Goal: Information Seeking & Learning: Understand process/instructions

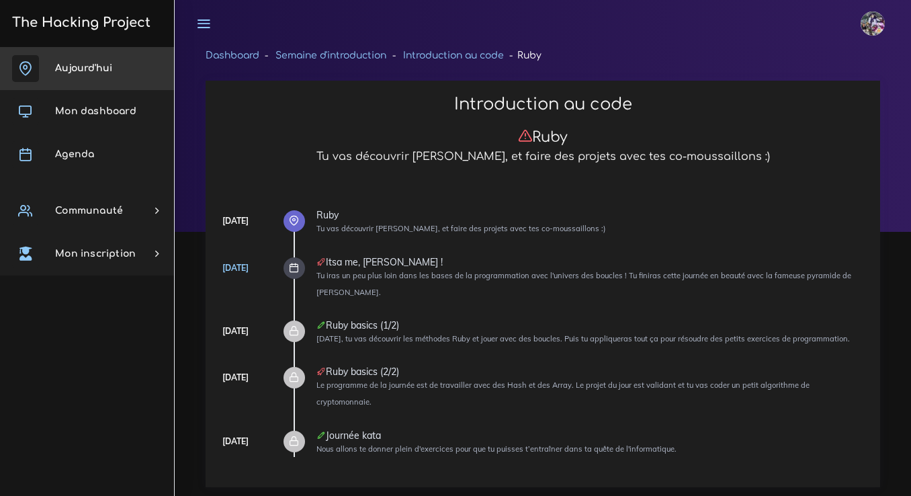
click at [59, 81] on link "Aujourd'hui" at bounding box center [87, 68] width 174 height 43
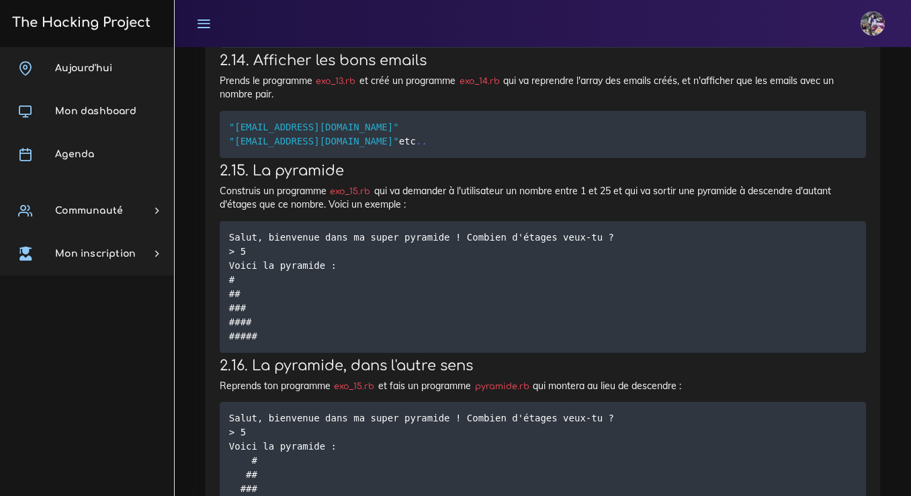
scroll to position [1570, 0]
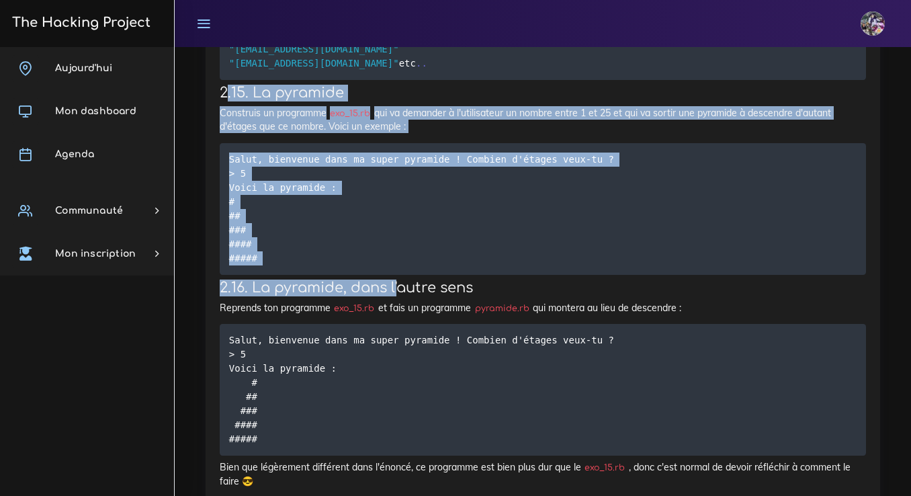
drag, startPoint x: 224, startPoint y: 214, endPoint x: 397, endPoint y: 407, distance: 258.9
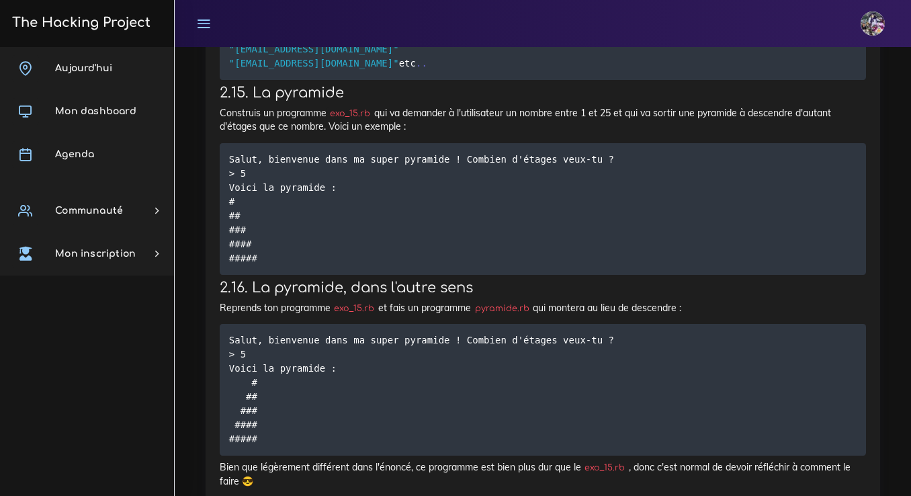
click at [361, 275] on pre "Salut, bienvenue dans ma super pyramide ! Combien d'étages veux-tu ? > 5 Voici …" at bounding box center [543, 209] width 647 height 132
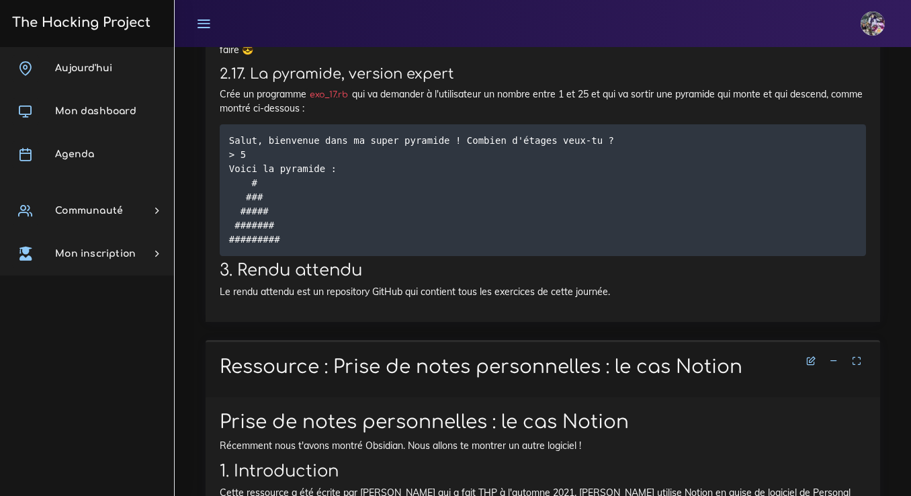
scroll to position [2011, 0]
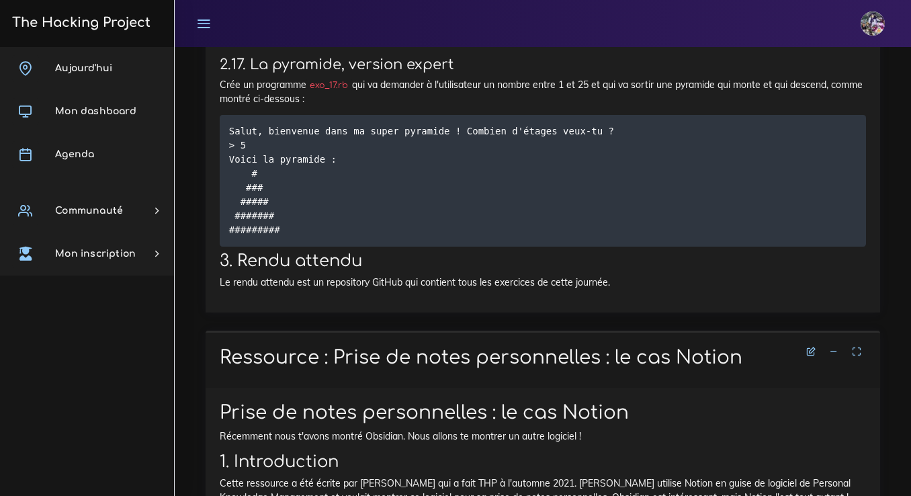
click at [229, 289] on p "Le rendu attendu est un repository GitHub qui contient tous les exercices de ce…" at bounding box center [543, 282] width 647 height 13
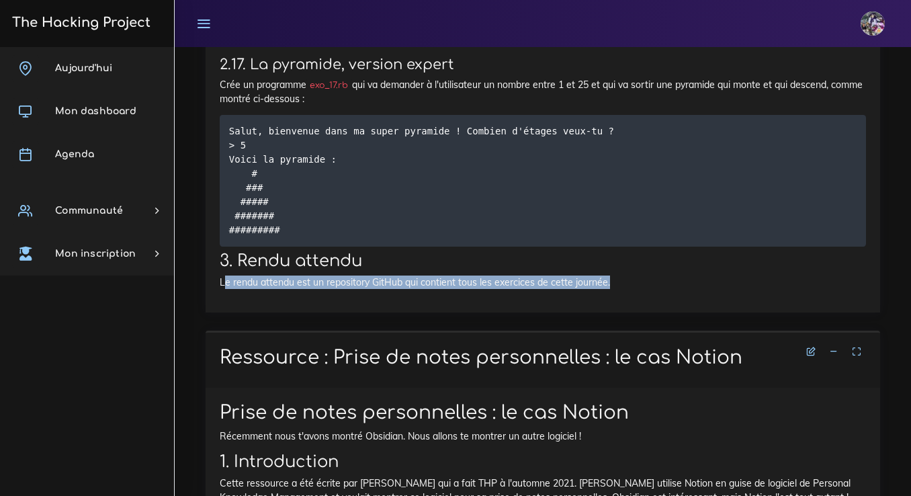
drag, startPoint x: 224, startPoint y: 426, endPoint x: 649, endPoint y: 421, distance: 424.8
click at [649, 289] on p "Le rendu attendu est un repository GitHub qui contient tous les exercices de ce…" at bounding box center [543, 282] width 647 height 13
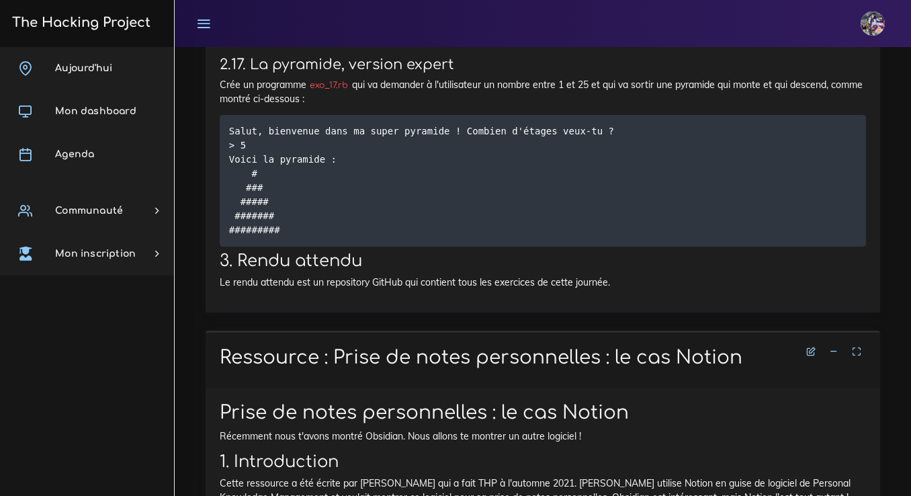
click at [649, 289] on p "Le rendu attendu est un repository GitHub qui contient tous les exercices de ce…" at bounding box center [543, 282] width 647 height 13
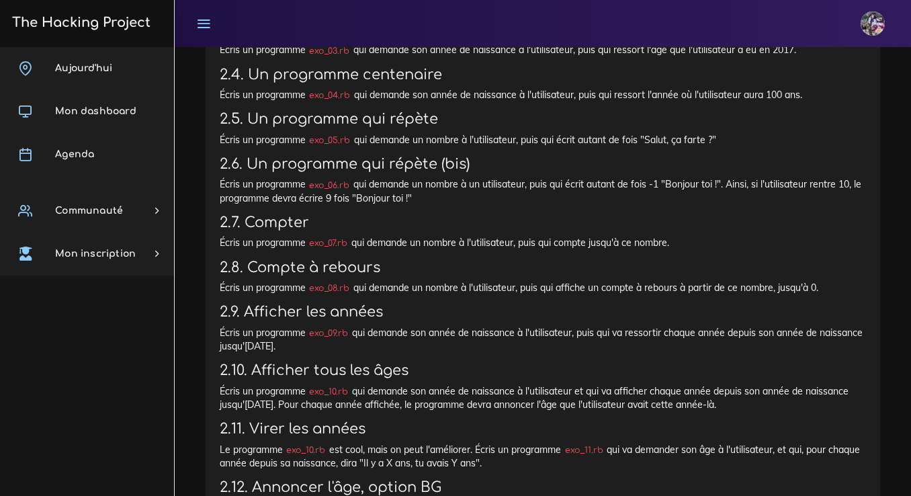
scroll to position [939, 0]
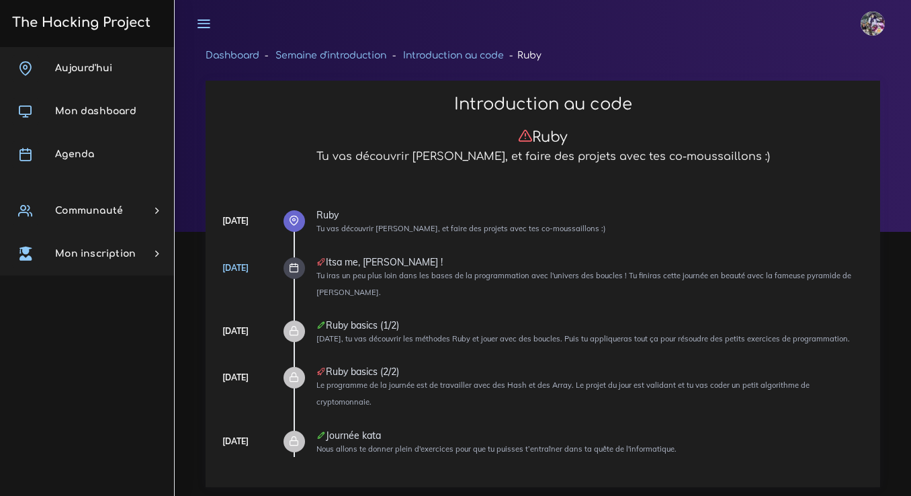
click at [292, 263] on icon at bounding box center [294, 268] width 10 height 10
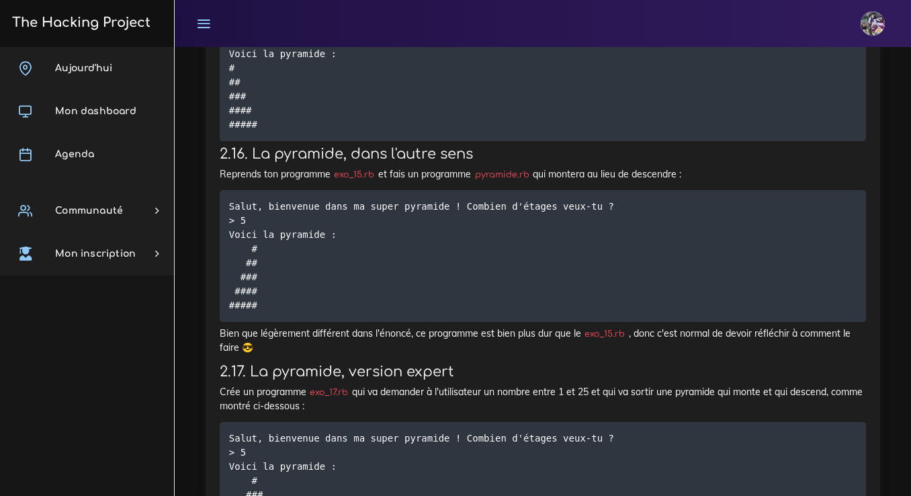
scroll to position [1690, 0]
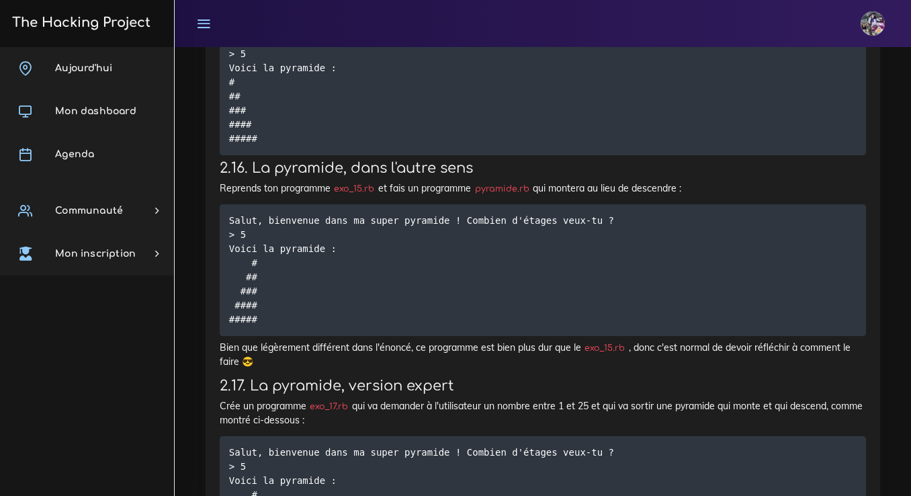
click at [246, 155] on pre "Salut, bienvenue dans ma super pyramide ! Combien d'étages veux-tu ? > 5 Voici …" at bounding box center [543, 90] width 647 height 132
click at [236, 155] on pre "Salut, bienvenue dans ma super pyramide ! Combien d'étages veux-tu ? > 5 Voici …" at bounding box center [543, 90] width 647 height 132
